Goal: Navigation & Orientation: Understand site structure

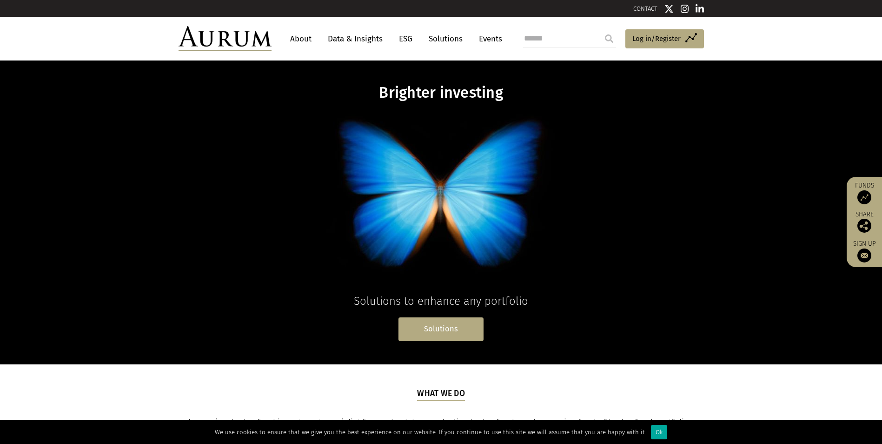
click at [440, 325] on link "Solutions" at bounding box center [440, 329] width 85 height 24
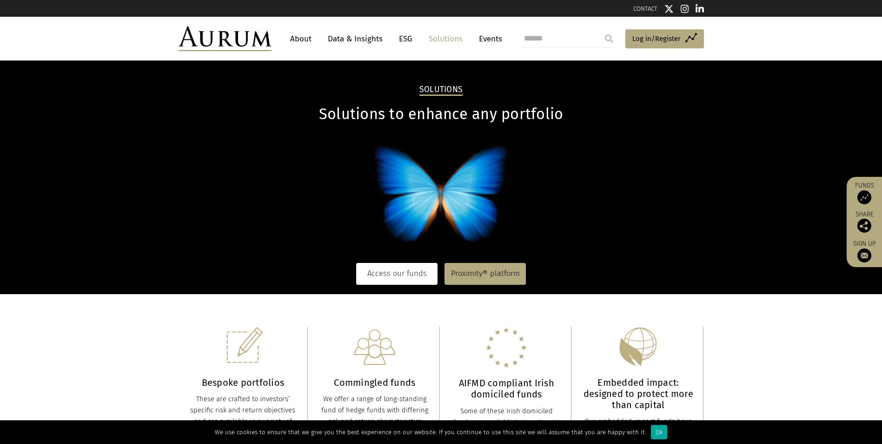
click at [394, 275] on link "Access our funds" at bounding box center [396, 273] width 81 height 21
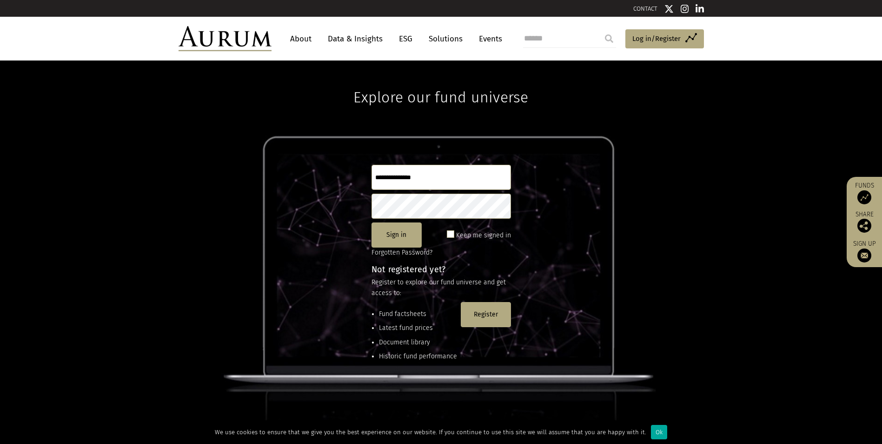
click at [295, 42] on link "About" at bounding box center [300, 38] width 31 height 17
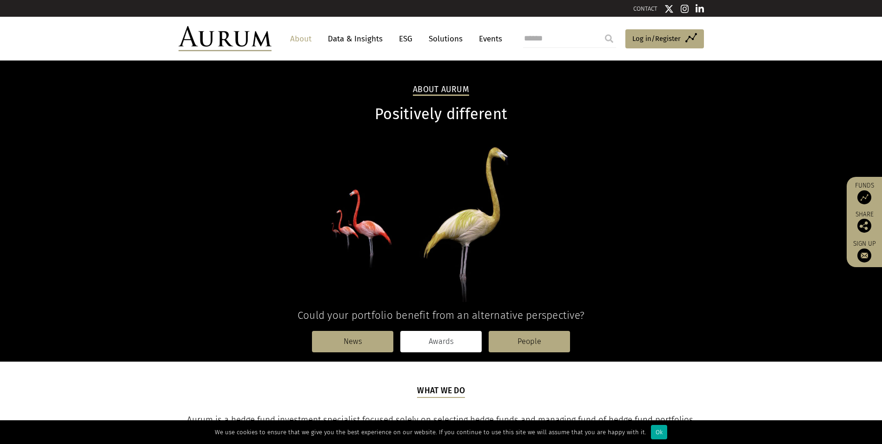
click at [439, 337] on link "Awards" at bounding box center [440, 341] width 81 height 21
